Goal: Information Seeking & Learning: Find specific fact

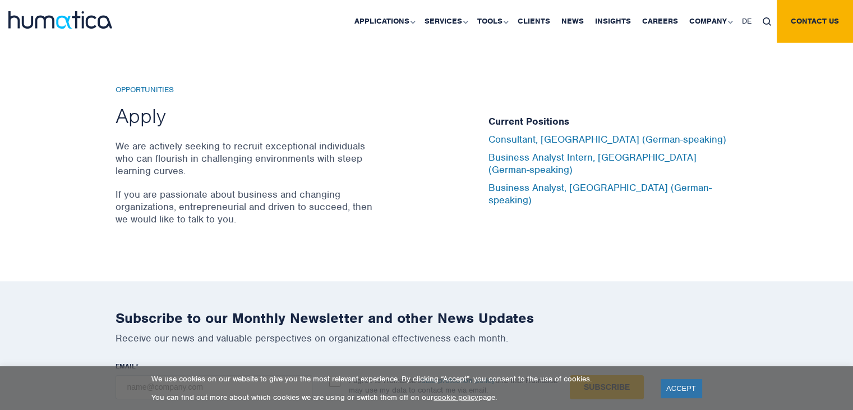
scroll to position [3702, 0]
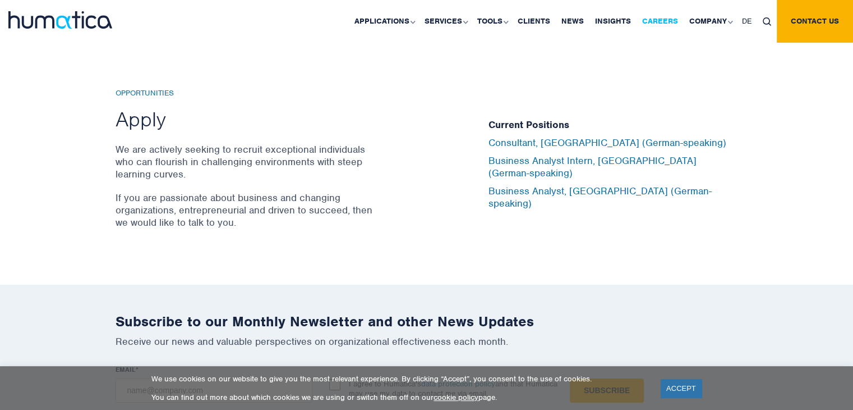
click at [646, 19] on link "Careers" at bounding box center [660, 21] width 47 height 43
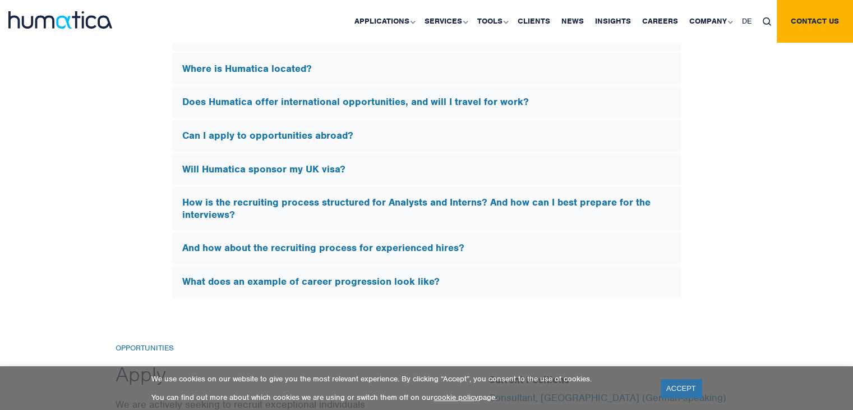
scroll to position [3457, 0]
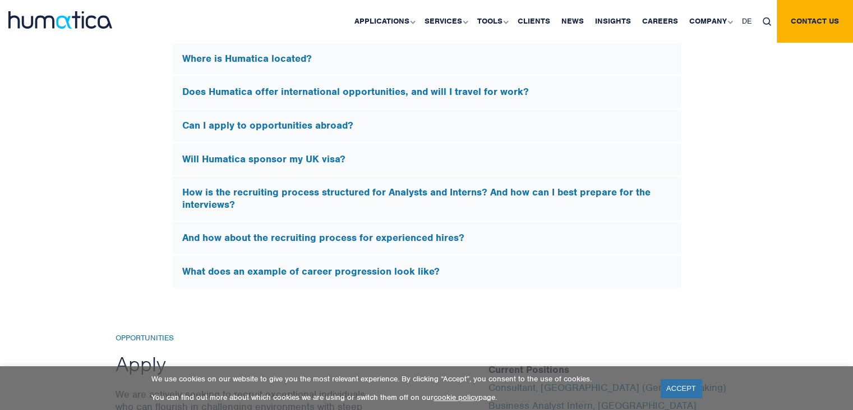
click at [398, 159] on h5 "Will Humatica sponsor my UK visa?" at bounding box center [426, 159] width 489 height 12
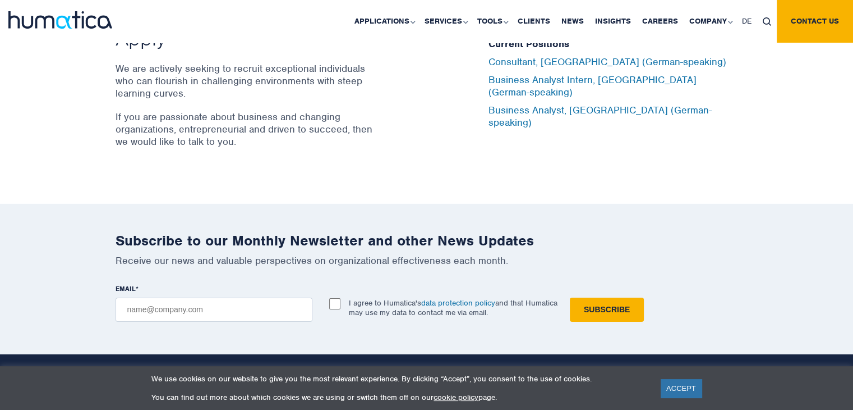
scroll to position [3410, 0]
